Goal: Task Accomplishment & Management: Manage account settings

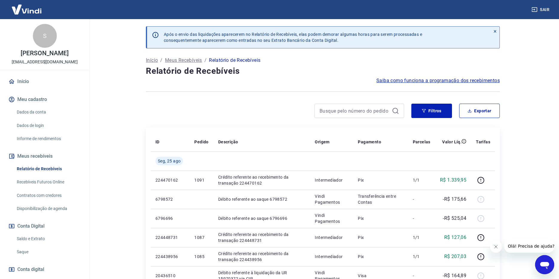
scroll to position [31, 0]
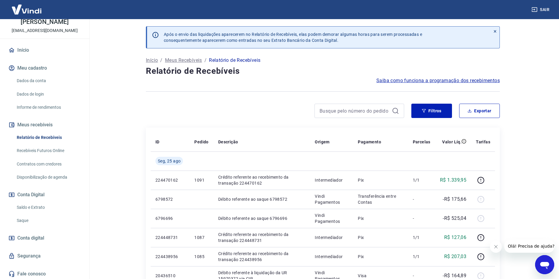
click at [38, 204] on link "Saldo e Extrato" at bounding box center [48, 207] width 68 height 12
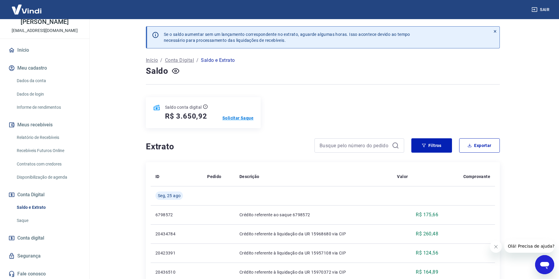
click at [239, 119] on p "Solicitar Saque" at bounding box center [237, 118] width 31 height 6
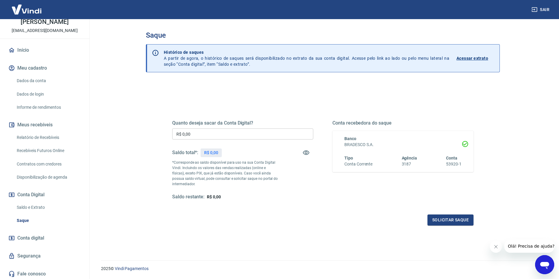
click at [203, 139] on input "R$ 0,00" at bounding box center [242, 133] width 141 height 11
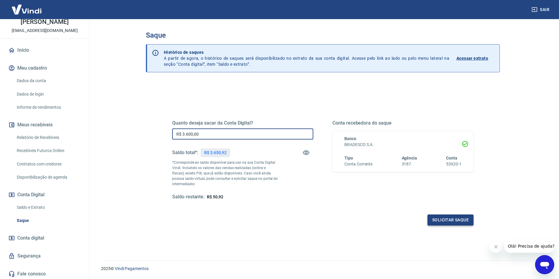
type input "R$ 3.600,00"
click at [441, 220] on button "Solicitar saque" at bounding box center [450, 220] width 46 height 11
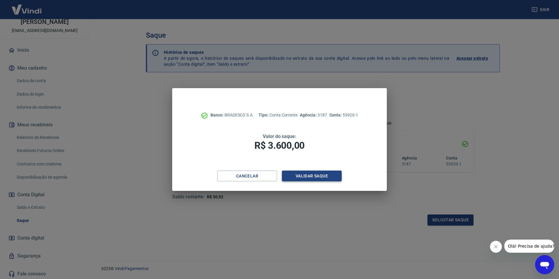
click at [324, 177] on button "Validar saque" at bounding box center [312, 176] width 60 height 11
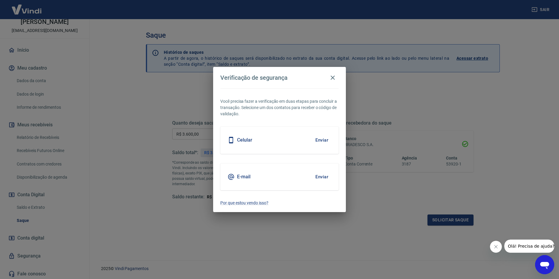
click at [320, 140] on button "Enviar" at bounding box center [321, 140] width 19 height 13
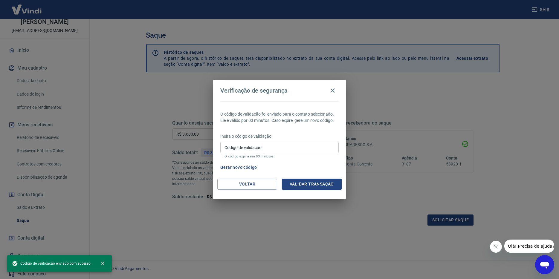
click at [269, 149] on input "Código de validação" at bounding box center [279, 147] width 118 height 11
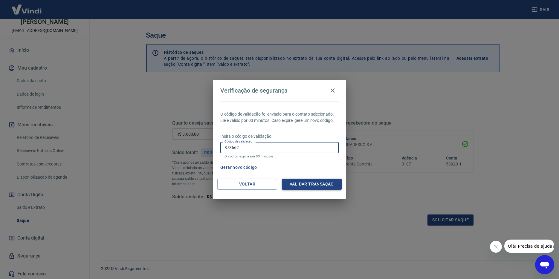
type input "873662"
click at [302, 180] on button "Validar transação" at bounding box center [312, 184] width 60 height 11
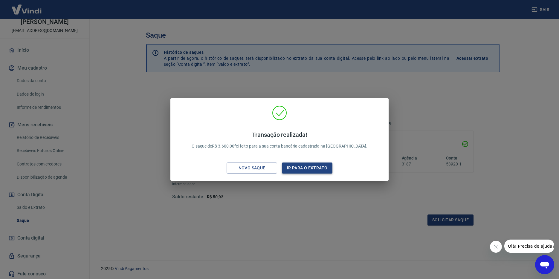
click at [317, 166] on button "Ir para o extrato" at bounding box center [307, 168] width 51 height 11
